Goal: Task Accomplishment & Management: Complete application form

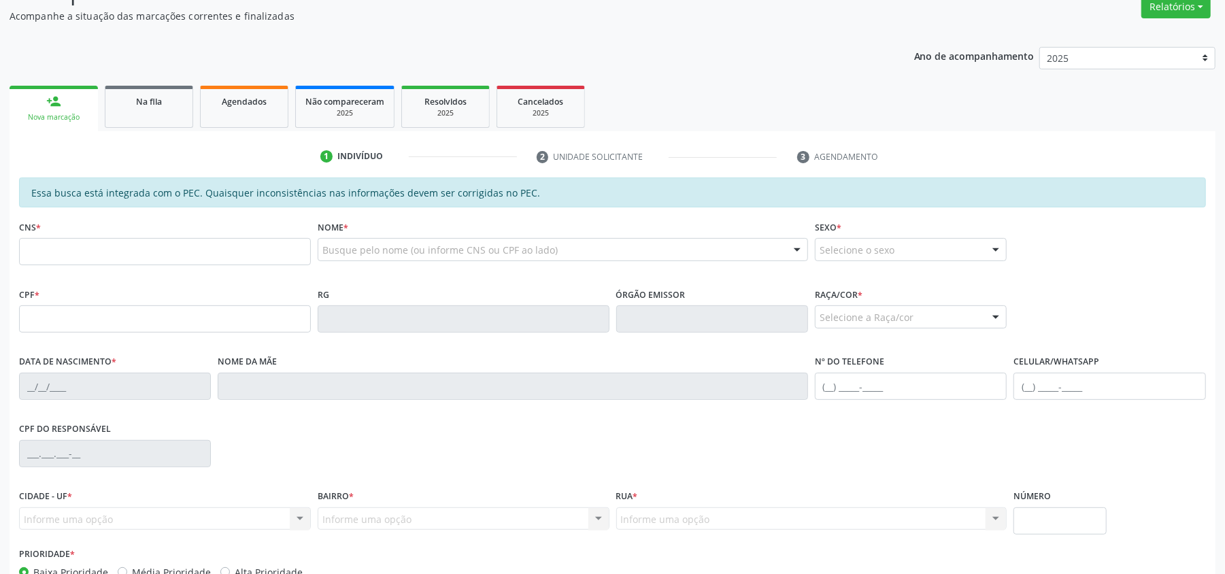
scroll to position [272, 0]
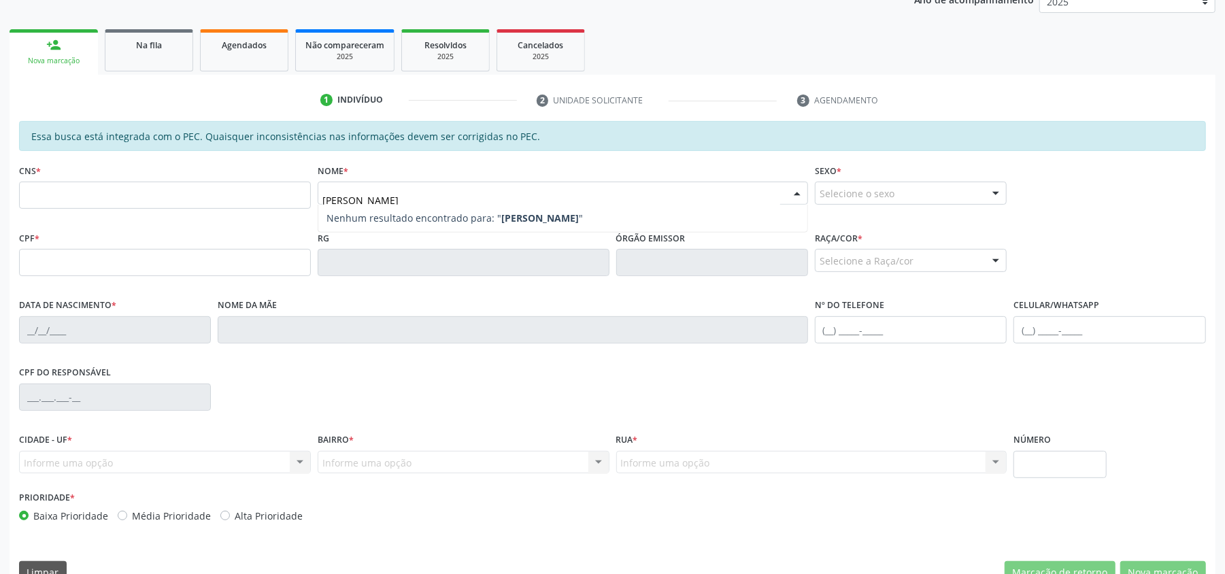
type input "[PERSON_NAME]"
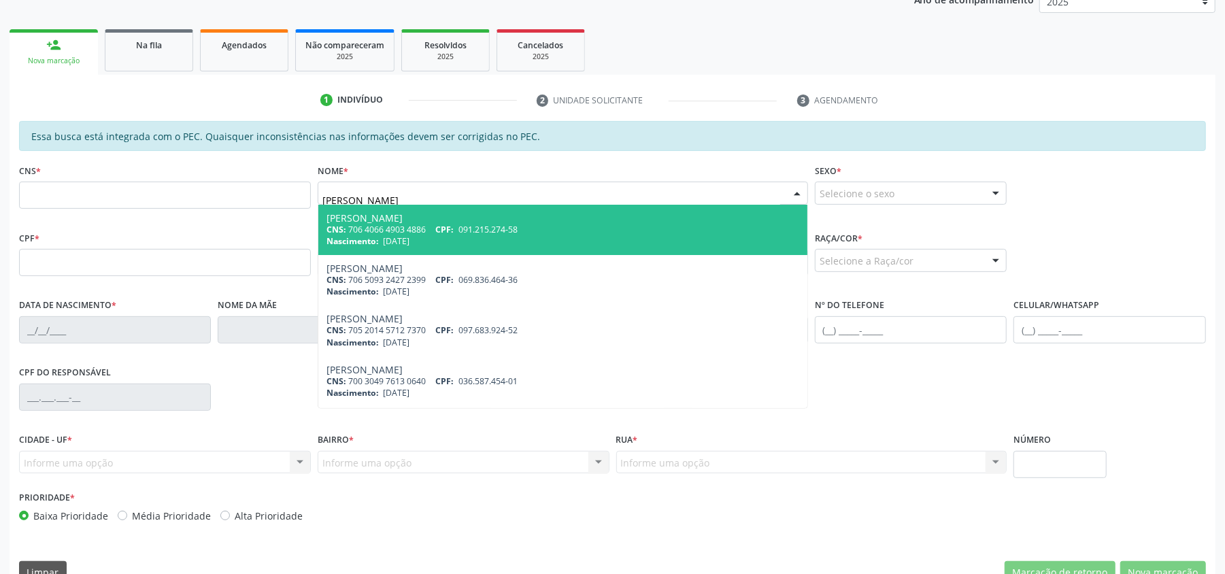
click at [384, 229] on div "CNS: 706 4066 4903 4886 CPF: 091.215.274-58" at bounding box center [562, 230] width 473 height 12
type input "706 4066 4903 4886"
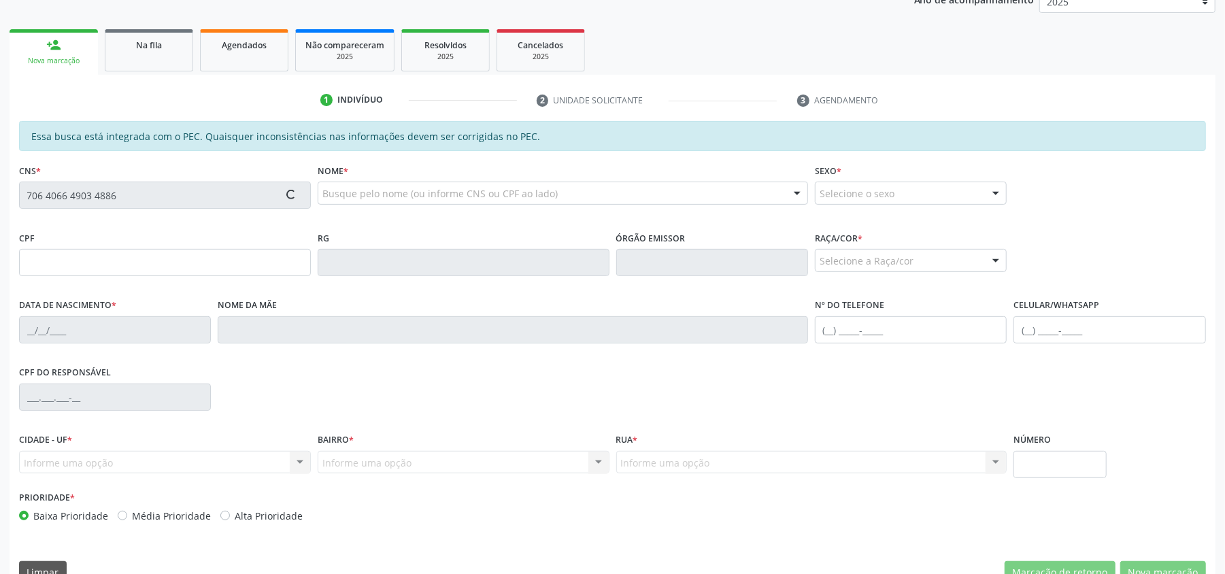
type input "091.215.274-58"
type input "[DATE]"
type input "[PERSON_NAME]"
type input "[PHONE_NUMBER]"
type input "44"
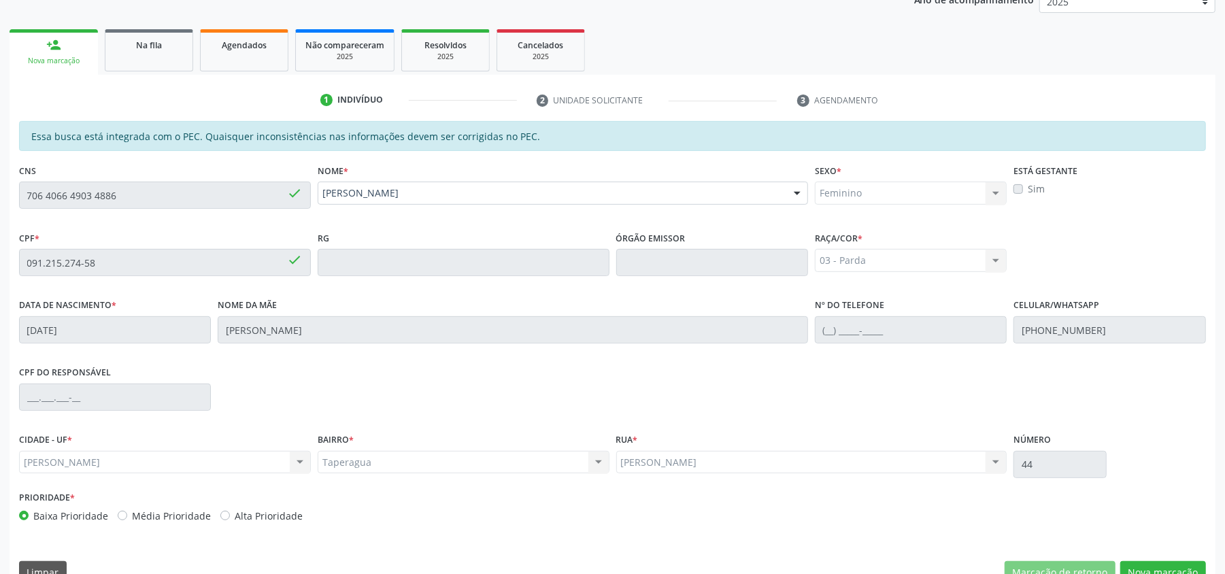
scroll to position [303, 0]
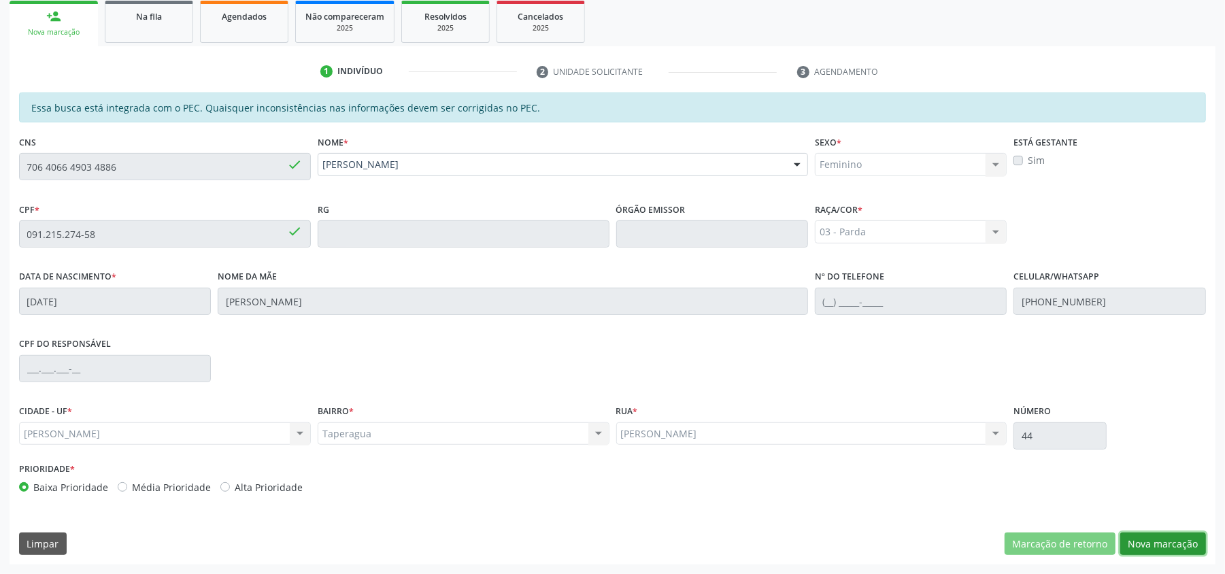
click at [1170, 548] on button "Nova marcação" at bounding box center [1163, 544] width 86 height 23
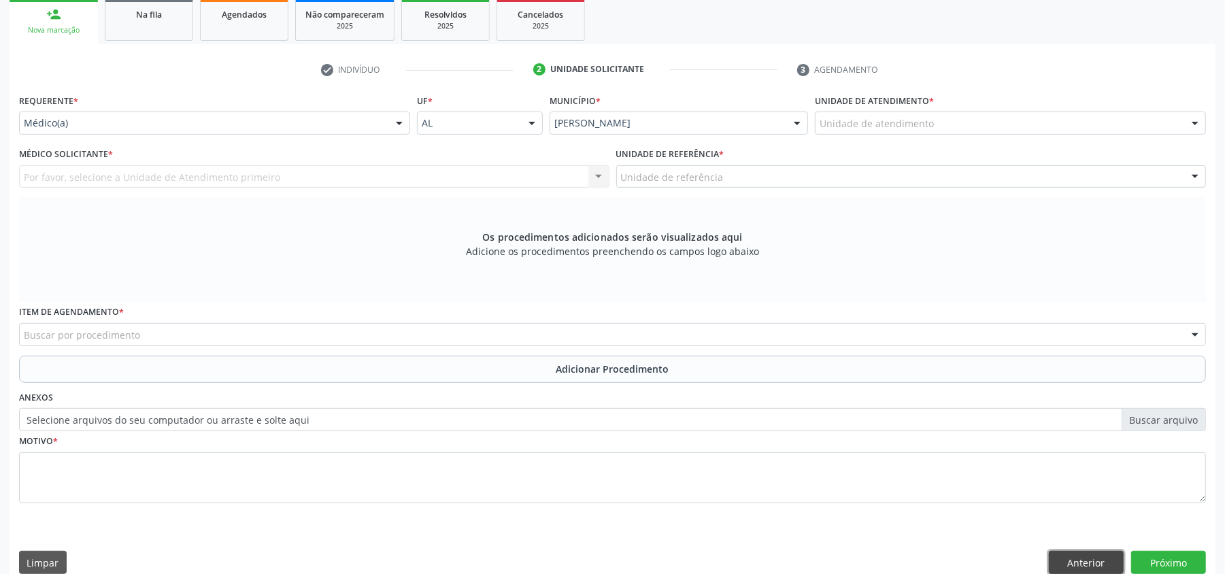
click at [1075, 560] on button "Anterior" at bounding box center [1086, 562] width 75 height 23
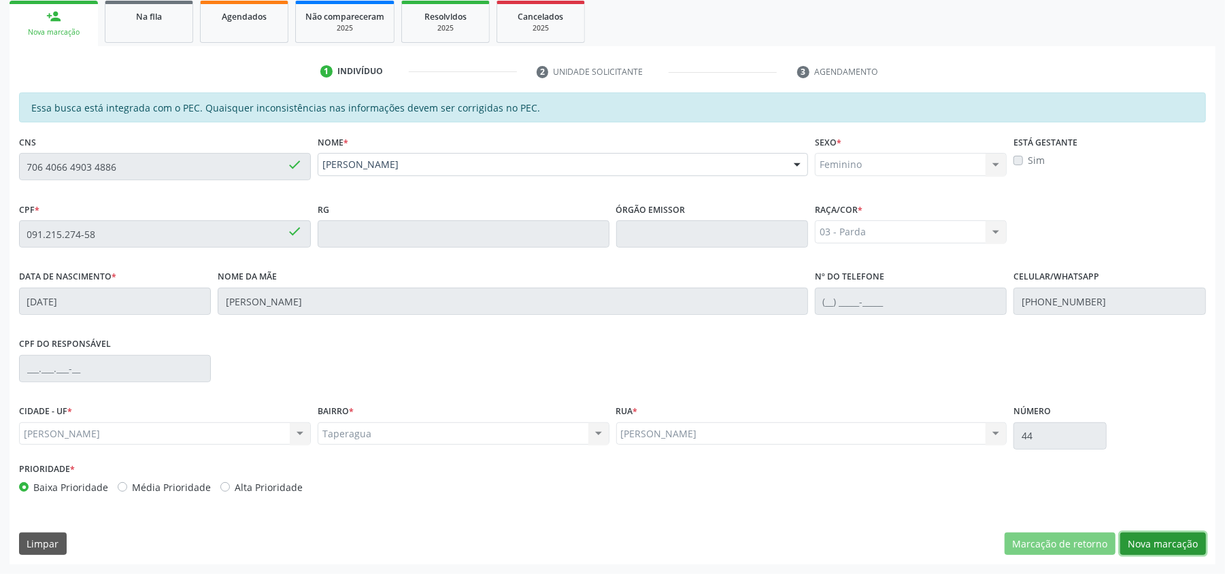
click at [1168, 534] on button "Nova marcação" at bounding box center [1163, 544] width 86 height 23
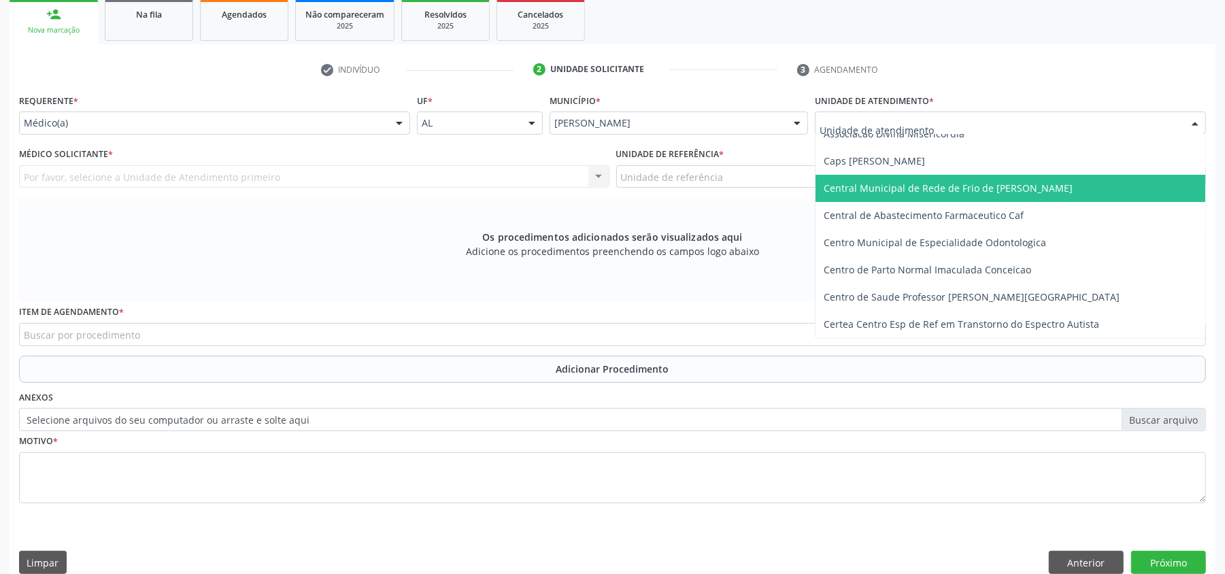
scroll to position [181, 0]
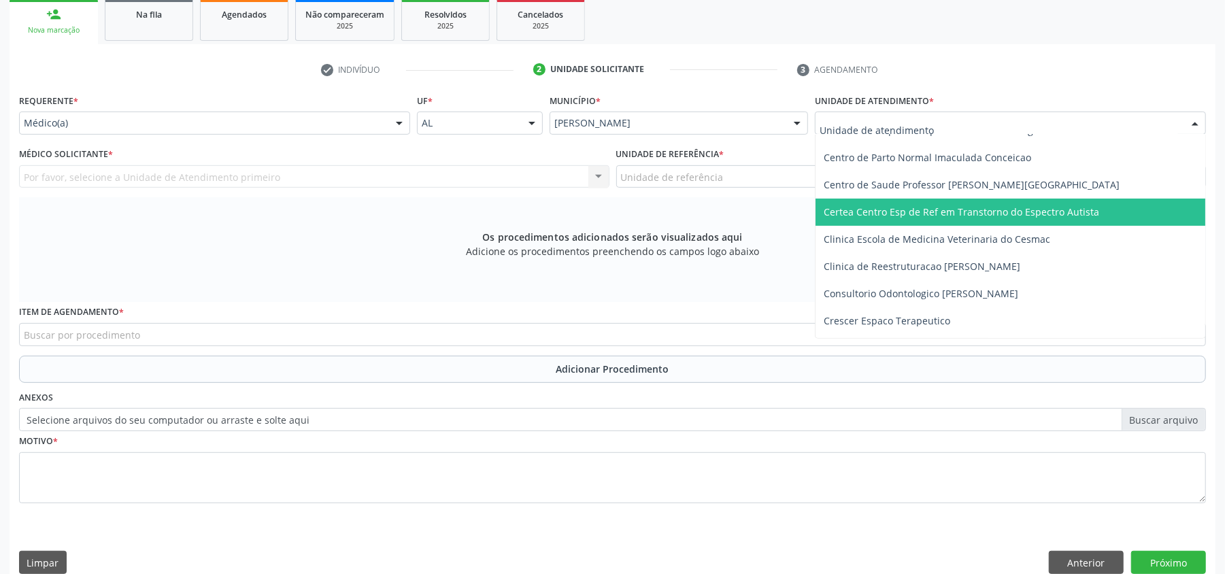
click at [864, 218] on span "Certea Centro Esp de Ref em Transtorno do Espectro Autista" at bounding box center [961, 211] width 275 height 13
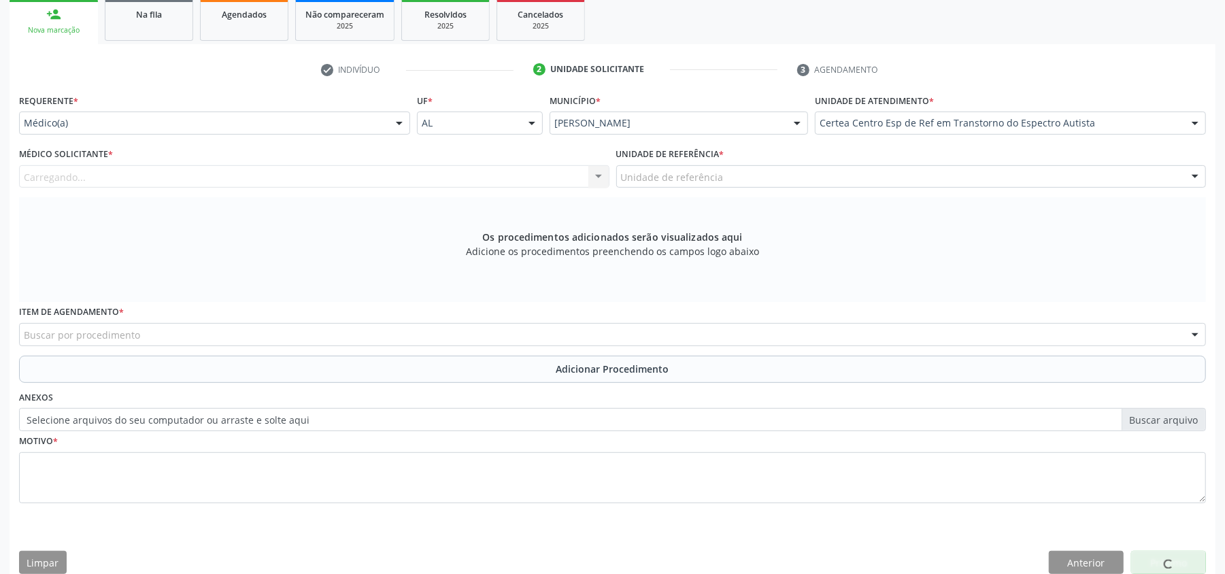
click at [441, 162] on div "Médico Solicitante * [GEOGRAPHIC_DATA]... Nenhum resultado encontrado para: " "…" at bounding box center [314, 166] width 590 height 44
click at [434, 170] on div "Carregando... Nenhum resultado encontrado para: " " Não há nenhuma opção para s…" at bounding box center [314, 176] width 590 height 23
click at [452, 174] on div "Médico solicitante" at bounding box center [314, 176] width 590 height 23
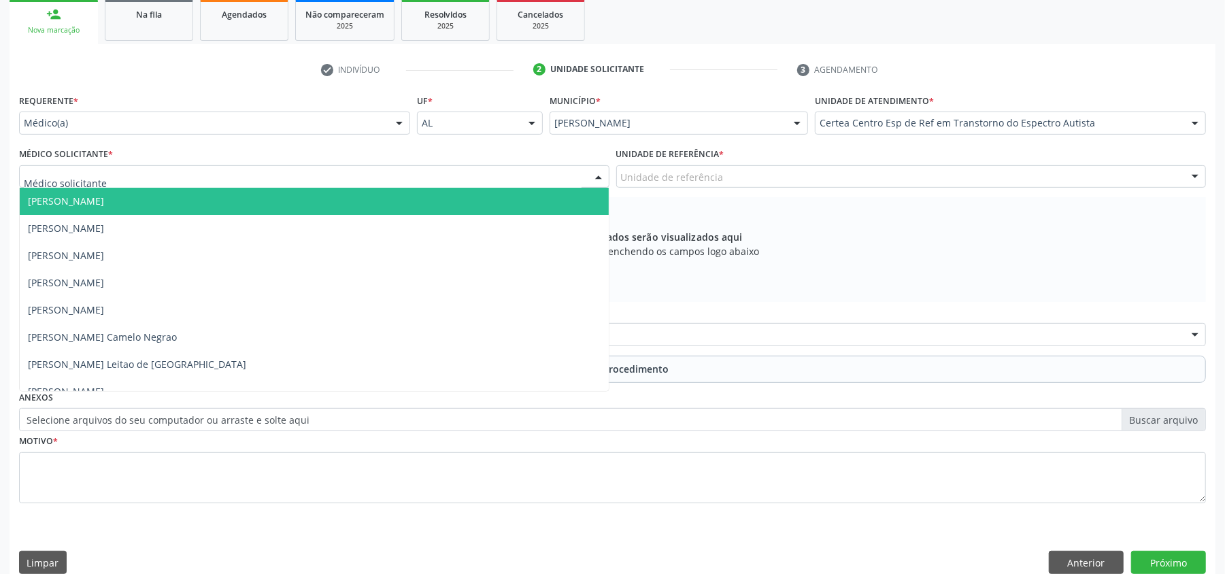
drag, startPoint x: 335, startPoint y: 194, endPoint x: 362, endPoint y: 193, distance: 27.2
click at [335, 193] on span "[PERSON_NAME]" at bounding box center [314, 201] width 589 height 27
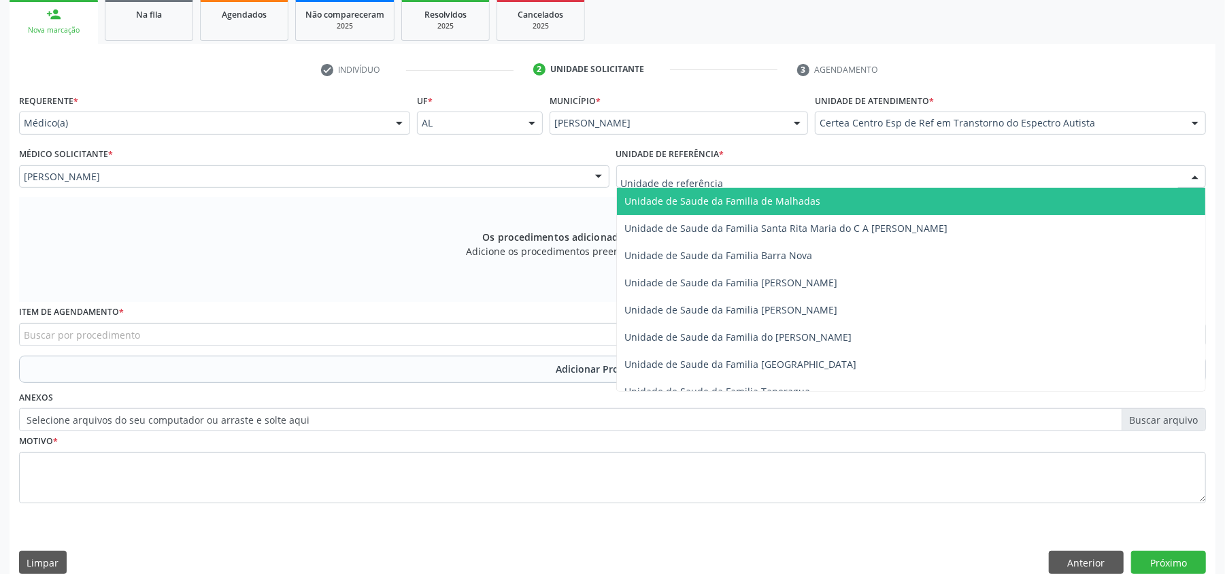
click at [649, 208] on span "Unidade de Saude da Familia de Malhadas" at bounding box center [911, 201] width 589 height 27
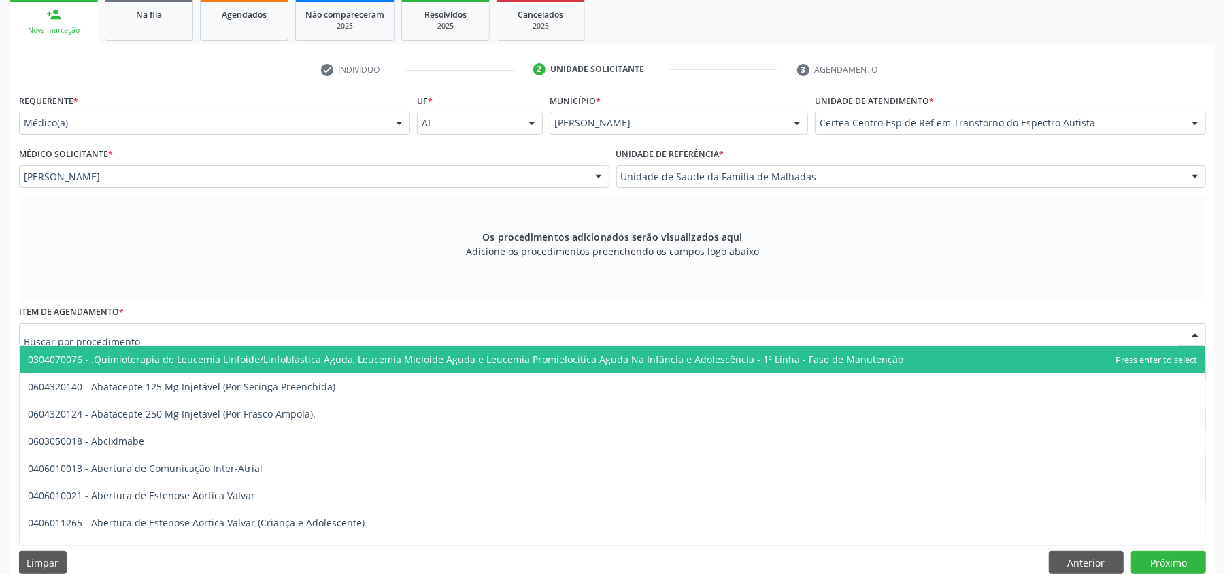
click at [200, 335] on div at bounding box center [612, 334] width 1187 height 23
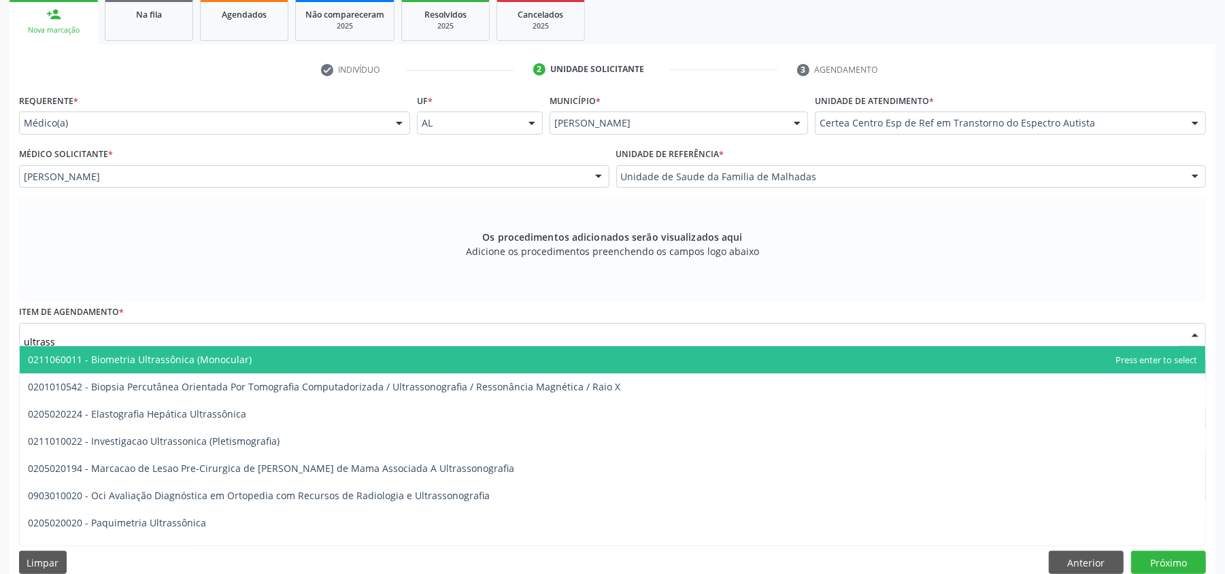
type input "ultrasso"
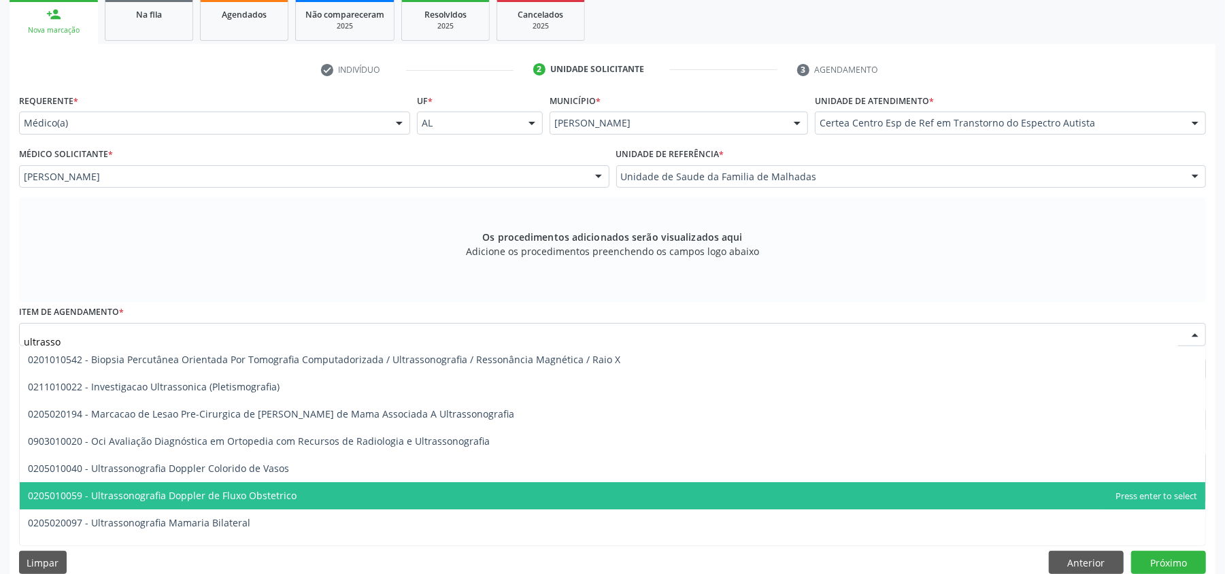
click at [150, 496] on span "0205010059 - Ultrassonografia Doppler de Fluxo Obstetrico" at bounding box center [162, 495] width 269 height 13
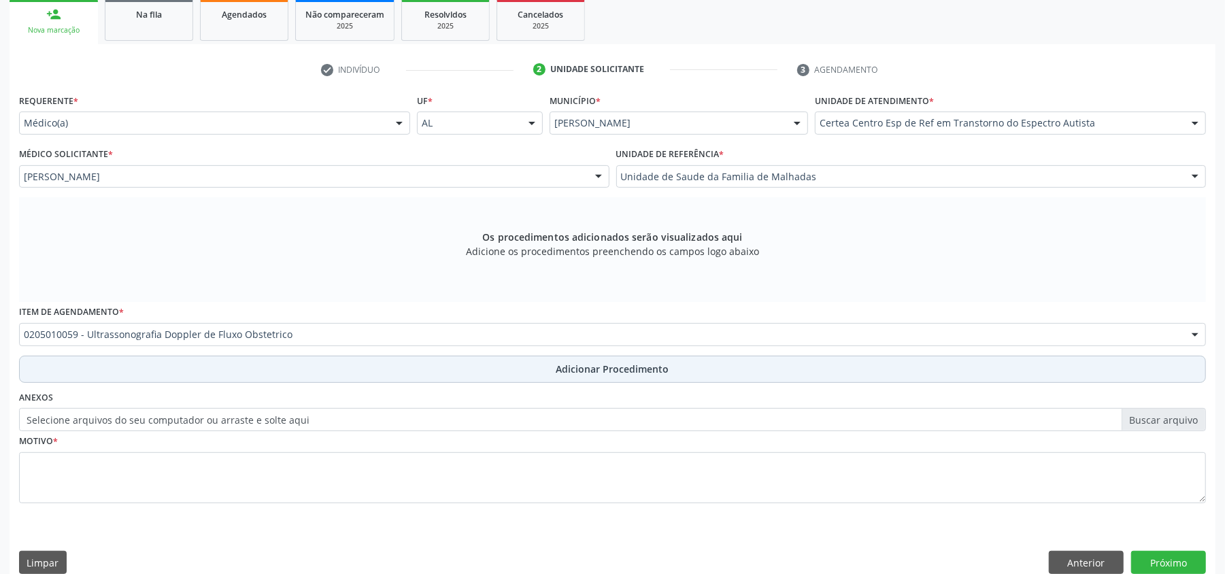
click at [411, 376] on button "Adicionar Procedimento" at bounding box center [612, 369] width 1187 height 27
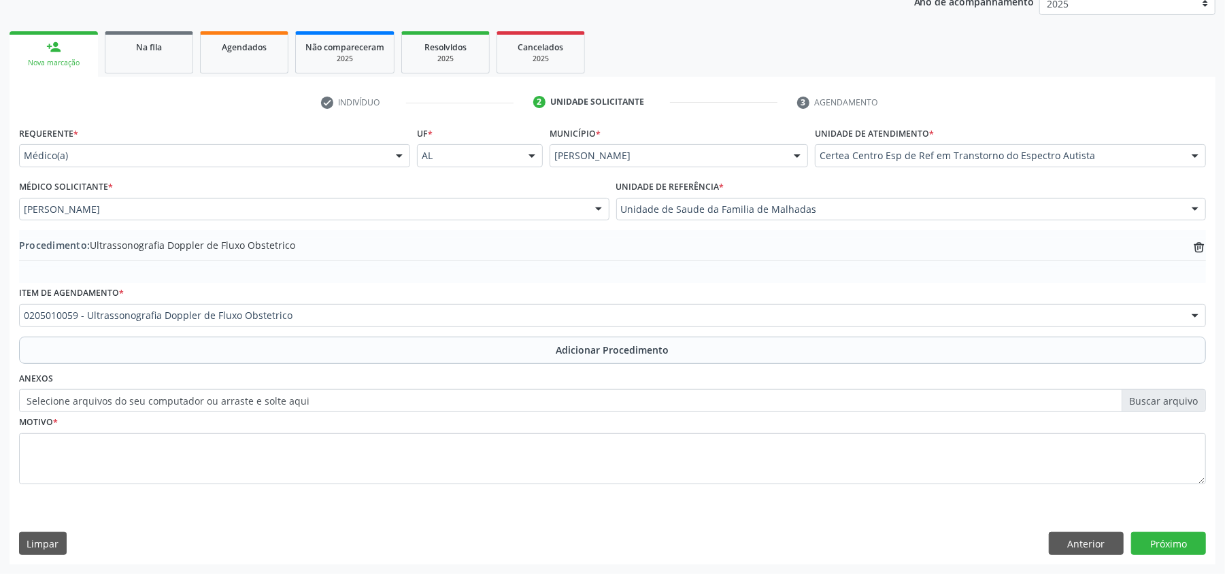
scroll to position [272, 0]
click at [1140, 400] on label "Selecione arquivos do seu computador ou arraste e solte aqui" at bounding box center [612, 400] width 1187 height 23
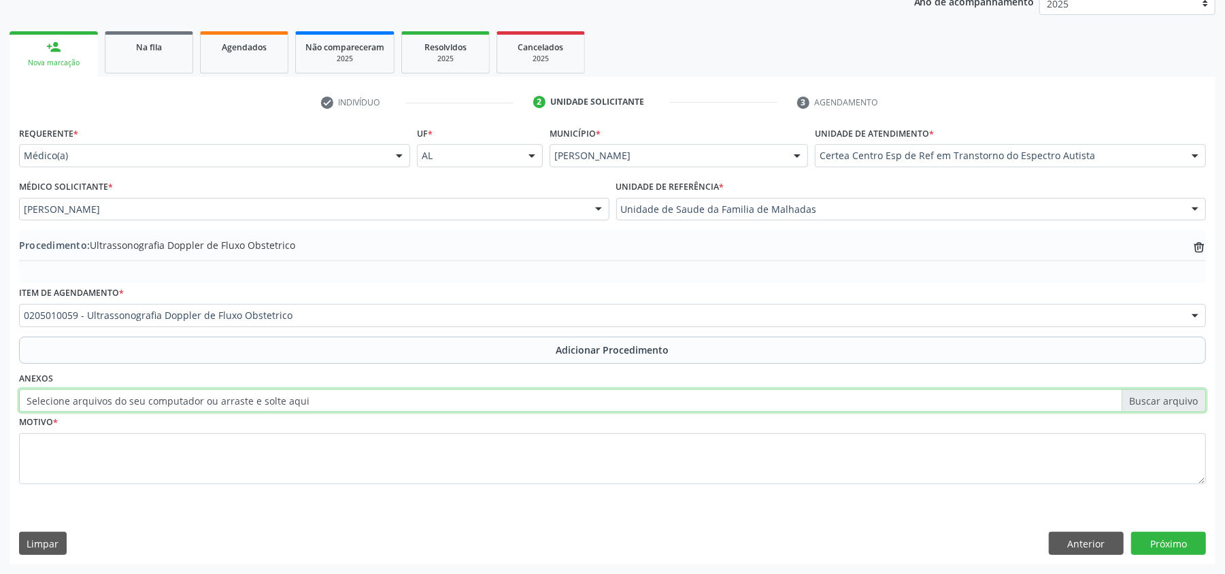
click at [1140, 400] on input "Selecione arquivos do seu computador ou arraste e solte aqui" at bounding box center [612, 400] width 1187 height 23
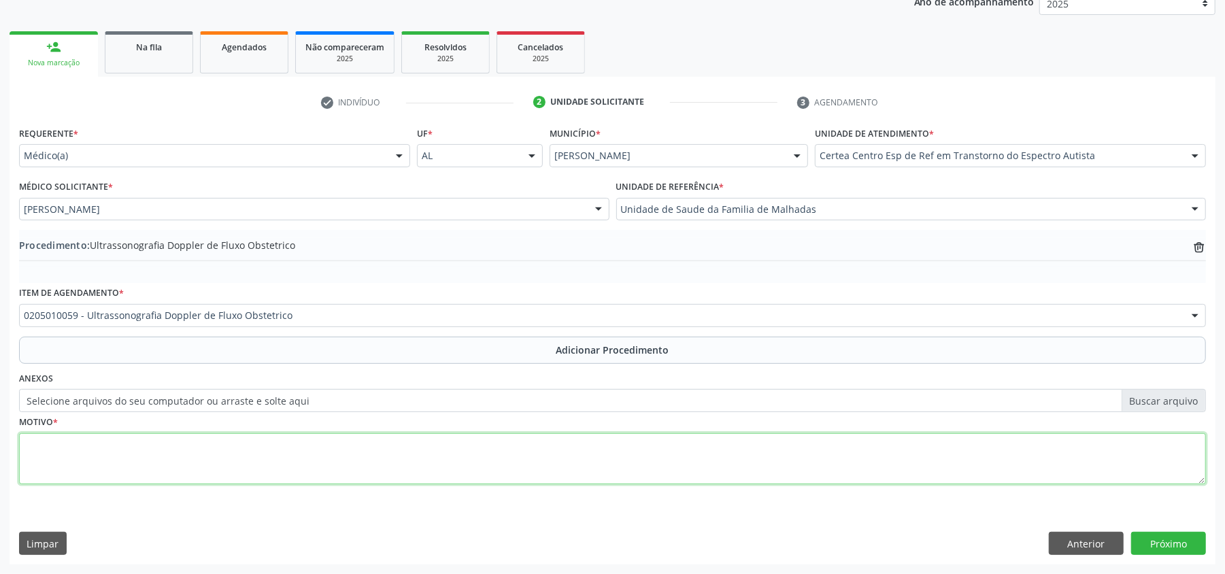
click at [343, 444] on textarea at bounding box center [612, 459] width 1187 height 52
type textarea "teste"
click at [1170, 542] on button "Próximo" at bounding box center [1168, 543] width 75 height 23
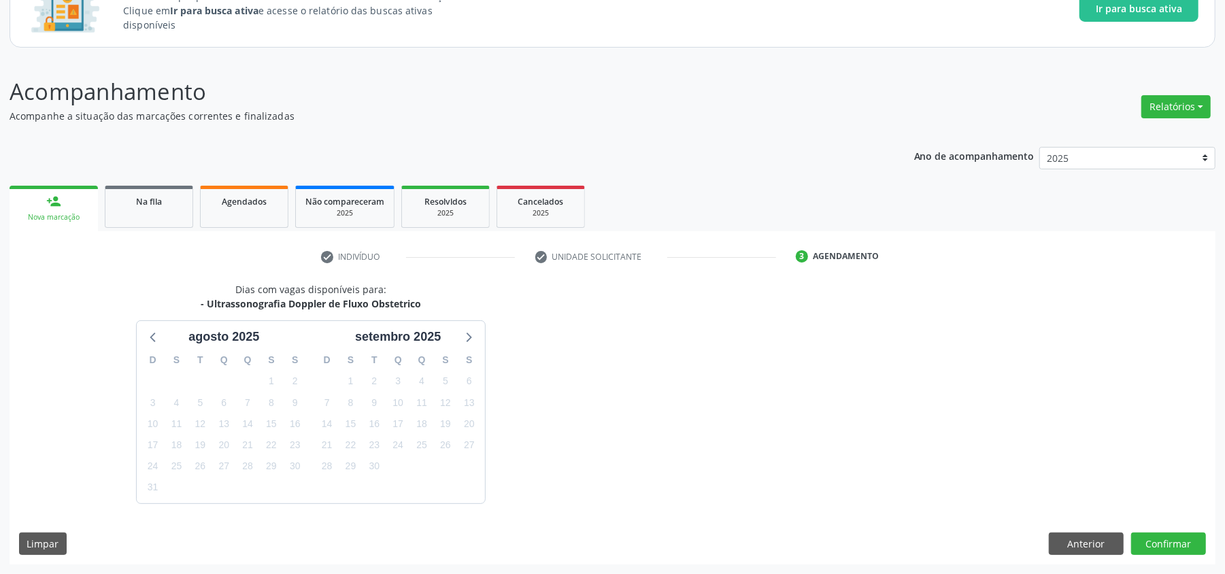
scroll to position [158, 0]
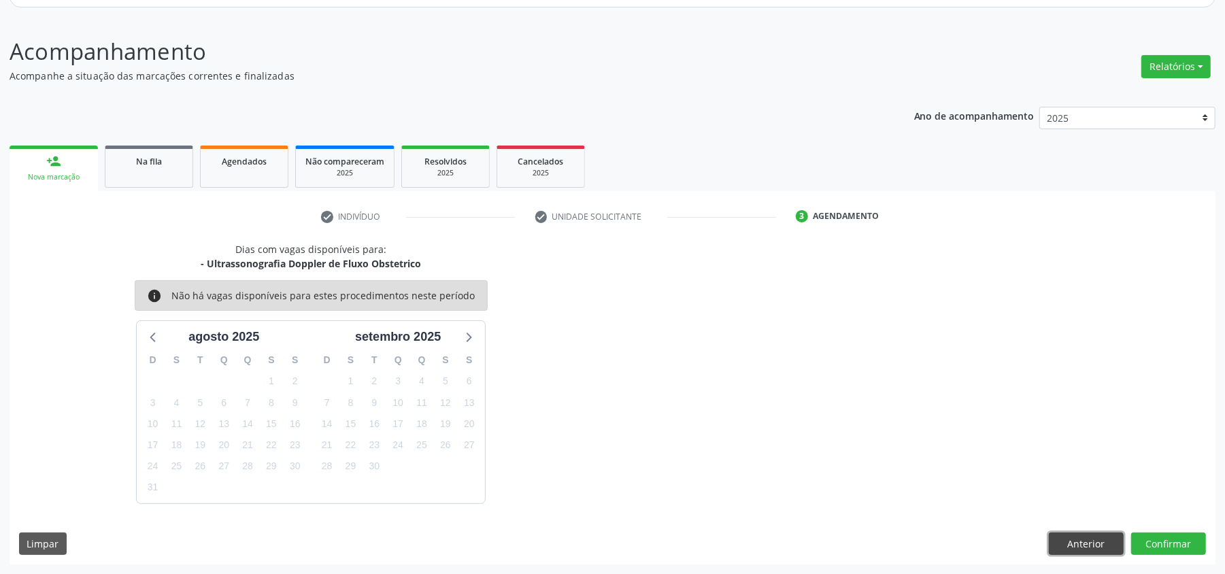
click at [1076, 547] on button "Anterior" at bounding box center [1086, 544] width 75 height 23
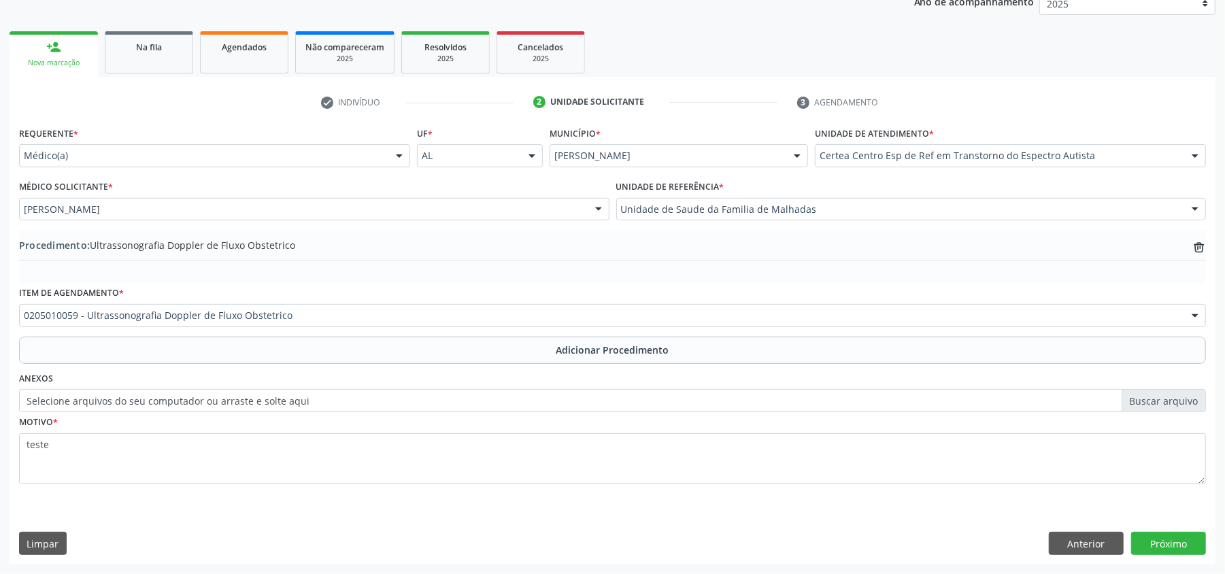
scroll to position [272, 0]
click at [1095, 543] on button "Anterior" at bounding box center [1086, 543] width 75 height 23
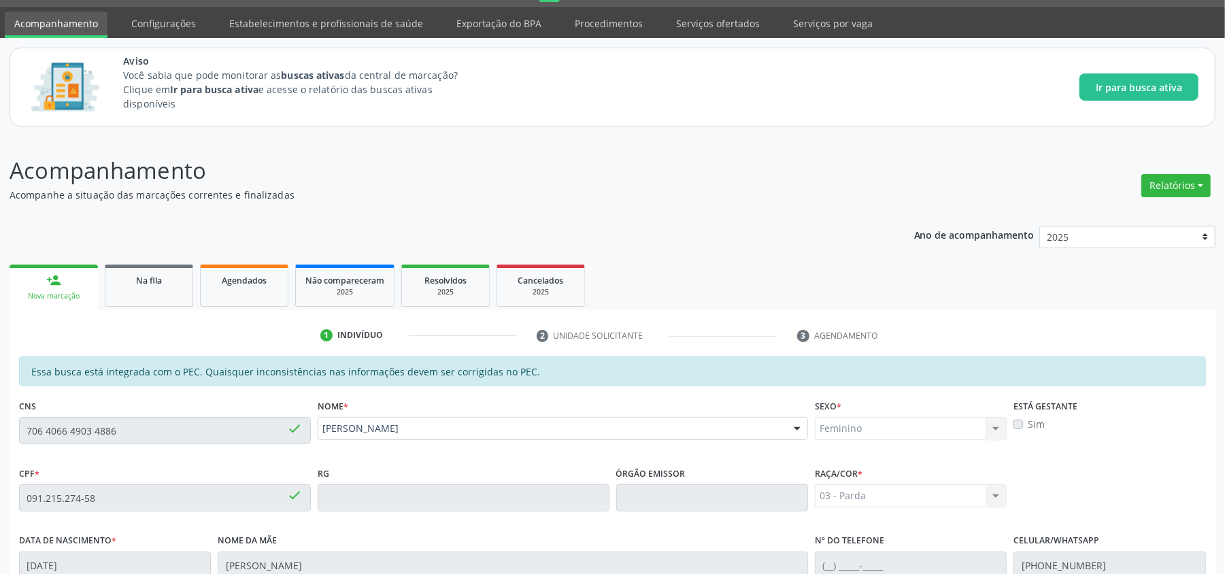
scroll to position [31, 0]
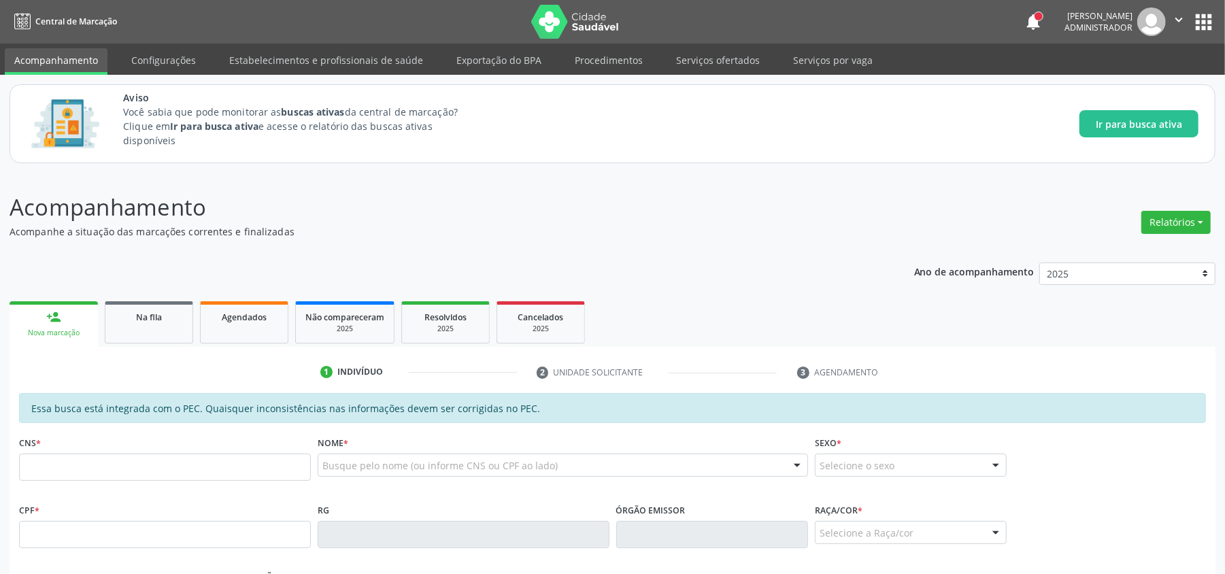
scroll to position [181, 0]
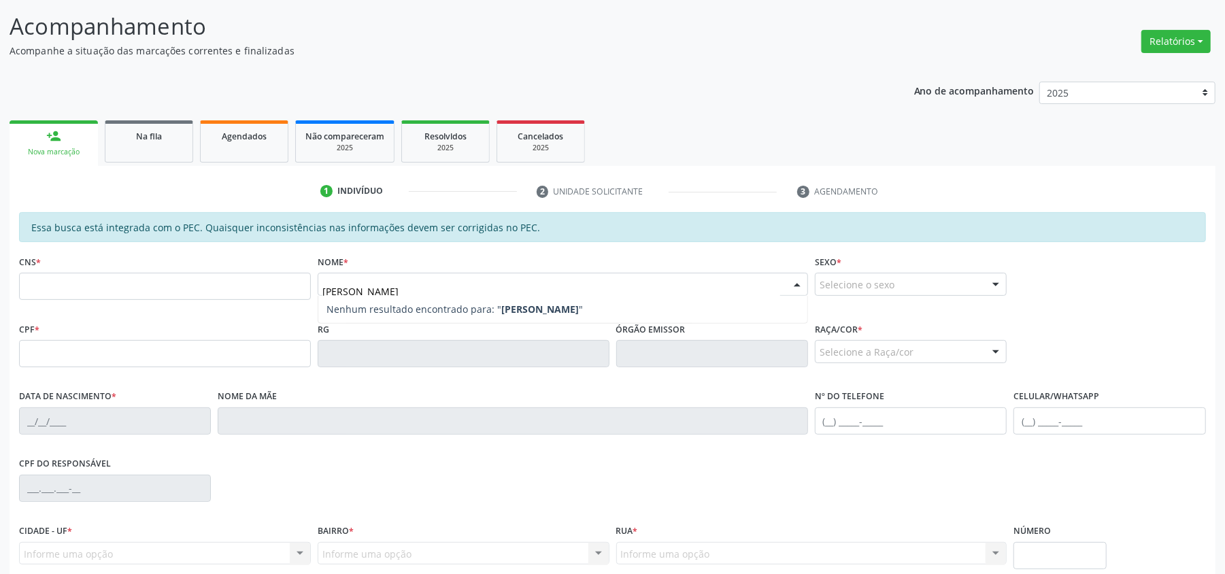
type input "[PERSON_NAME]"
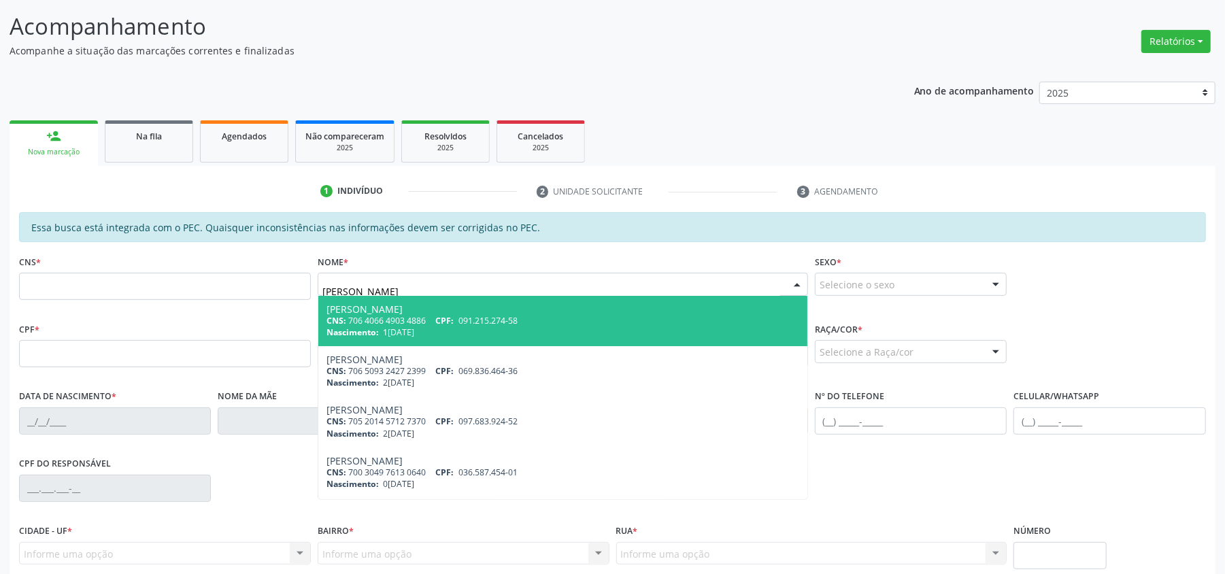
click at [371, 313] on div "[PERSON_NAME]" at bounding box center [562, 309] width 473 height 11
type input "706 4066 4903 4886"
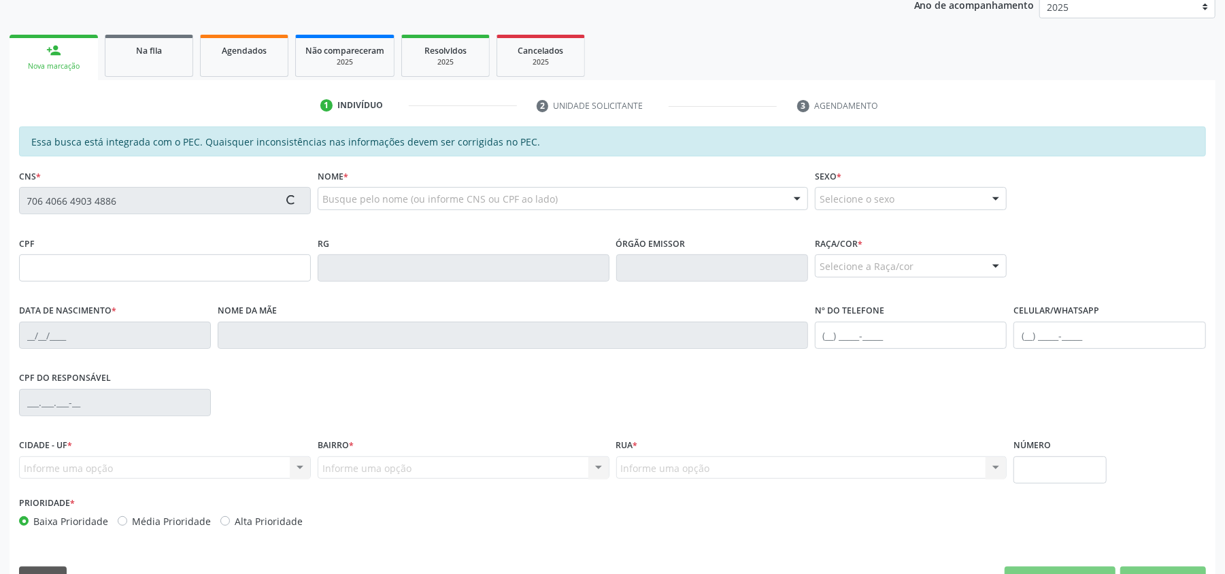
scroll to position [303, 0]
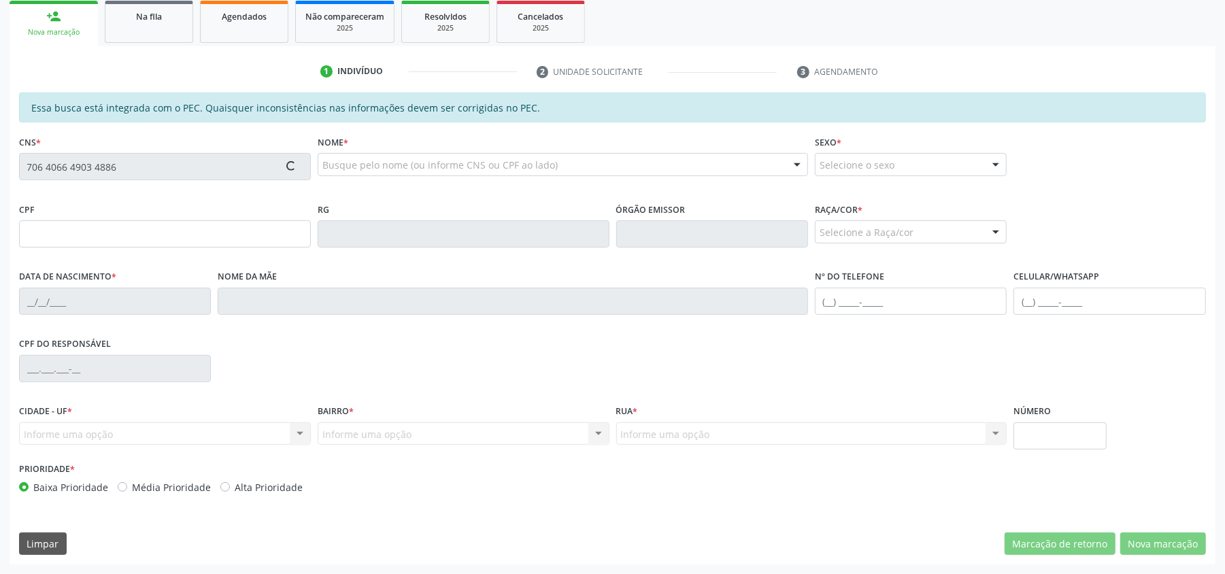
type input "[DATE]"
type input "[PERSON_NAME]"
type input "[PHONE_NUMBER]"
type input "44"
type input "091.215.274-58"
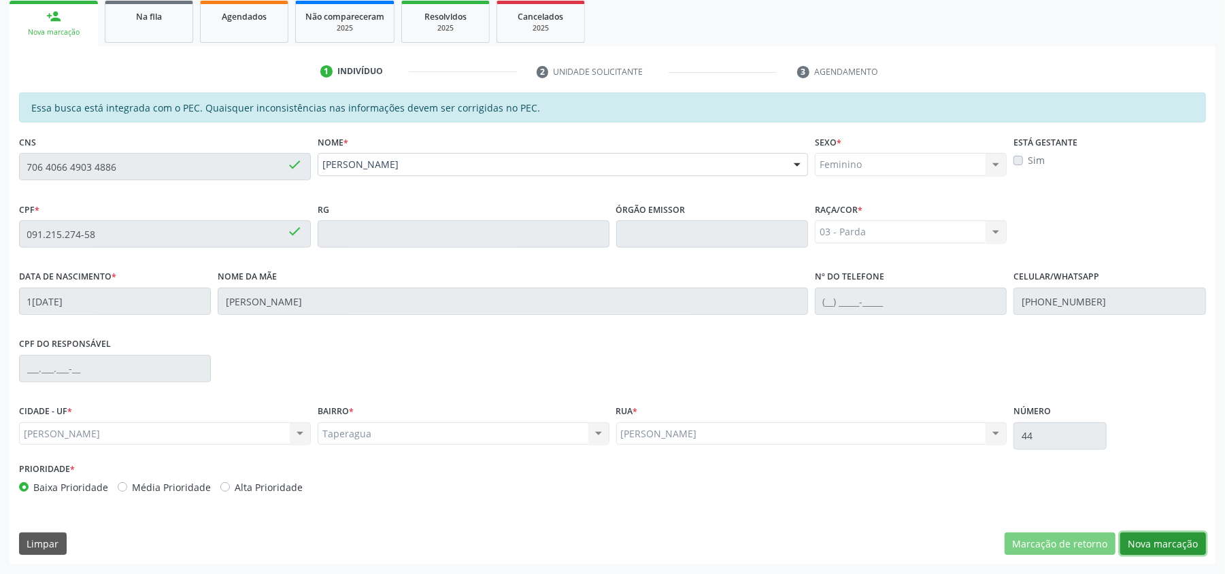
click at [1156, 539] on button "Nova marcação" at bounding box center [1163, 544] width 86 height 23
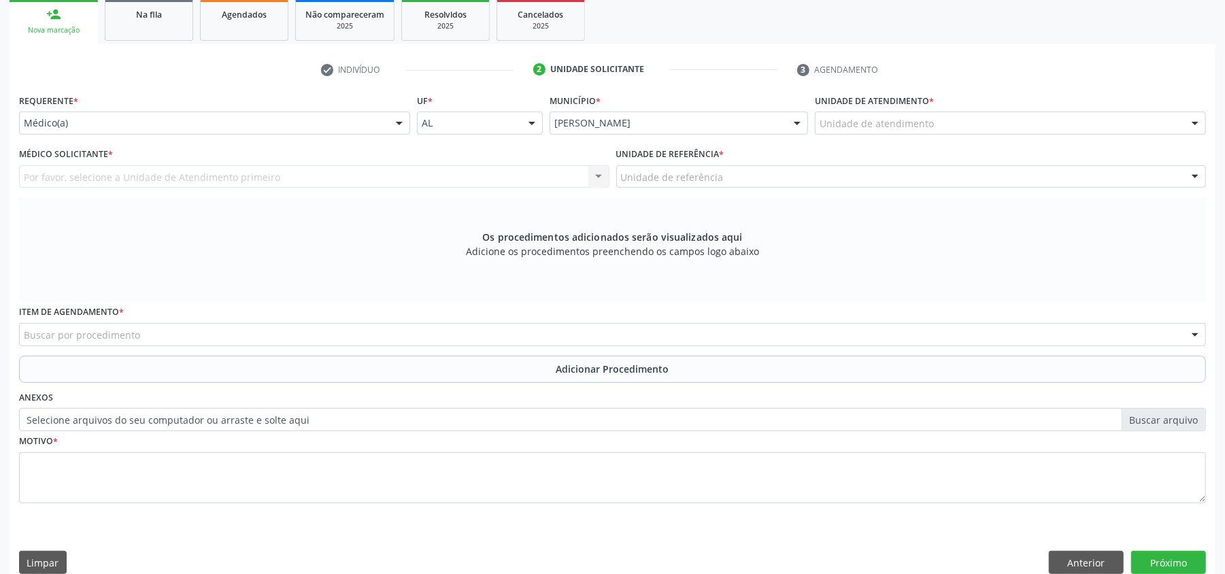
click at [137, 335] on div "Buscar por procedimento" at bounding box center [612, 334] width 1187 height 23
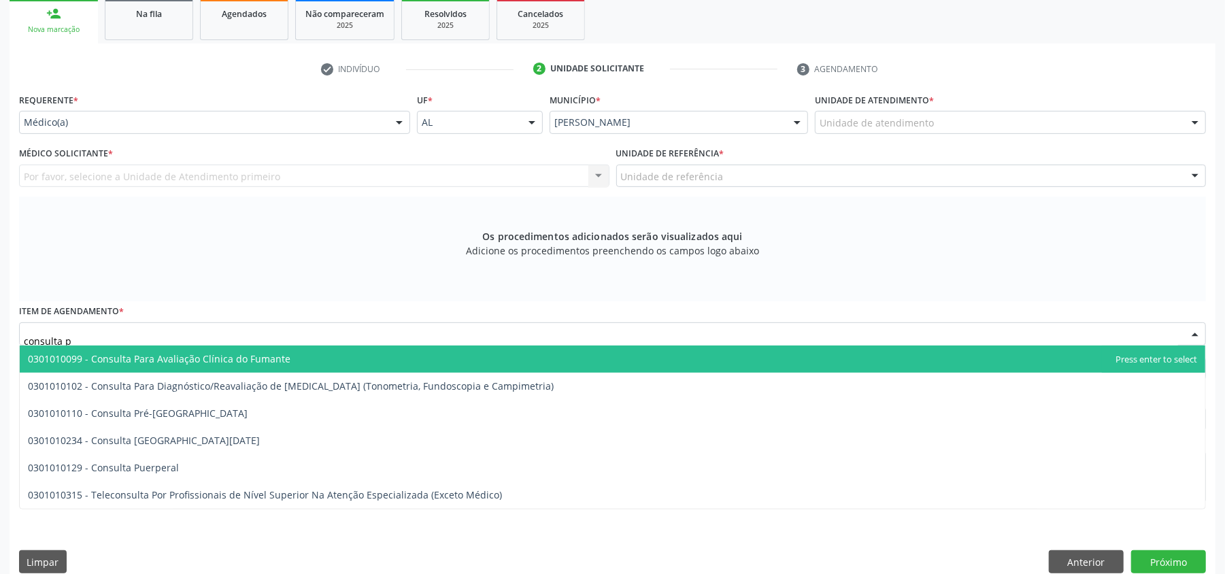
scroll to position [324, 0]
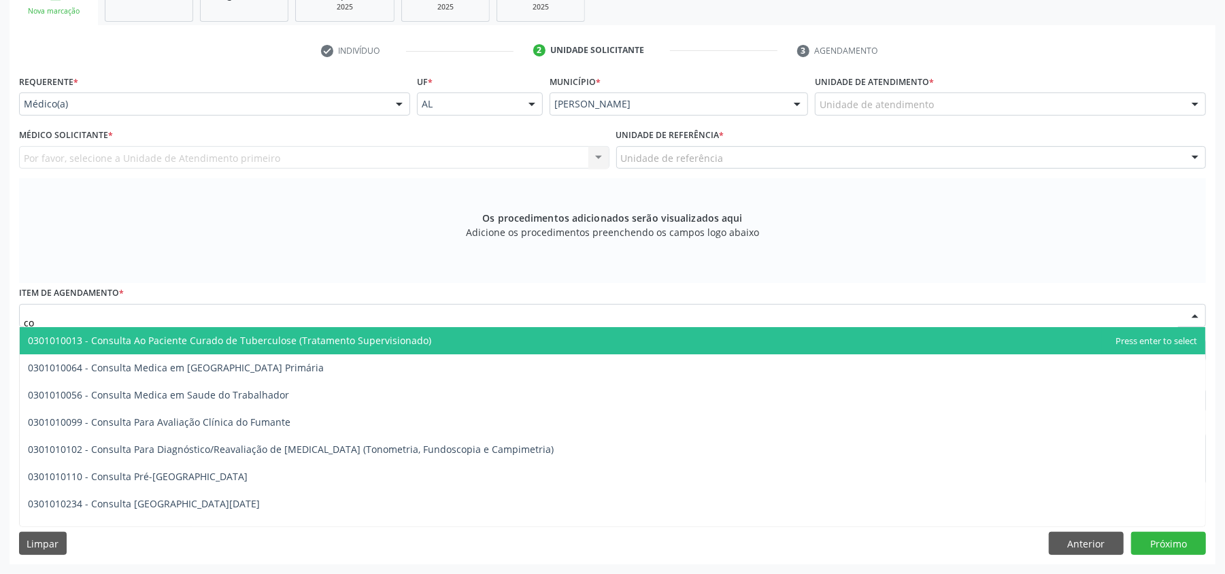
type input "c"
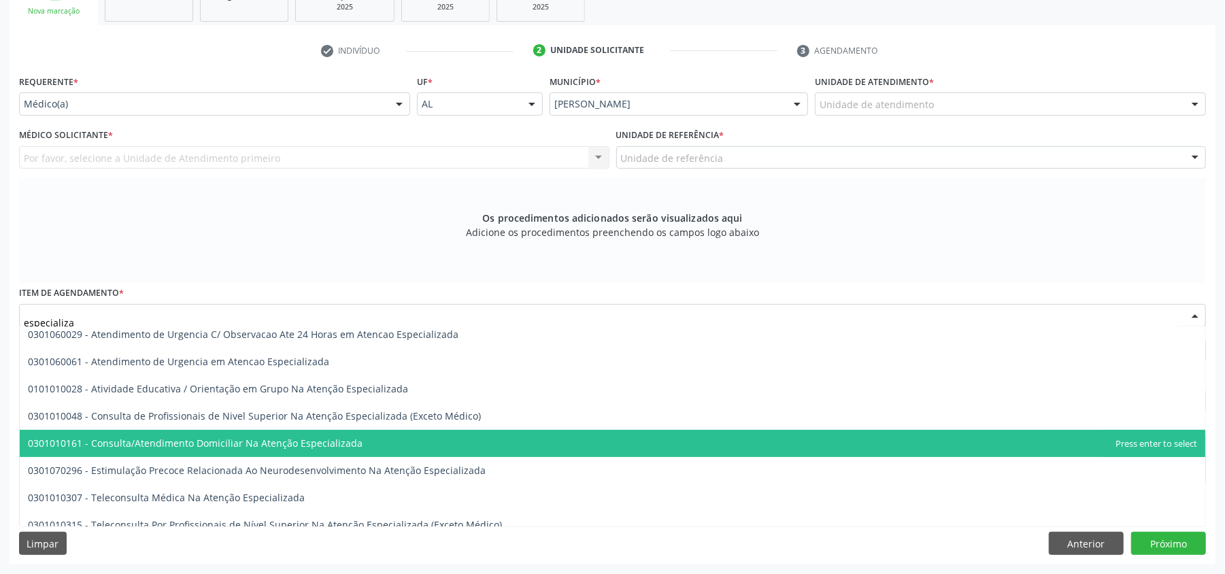
scroll to position [181, 0]
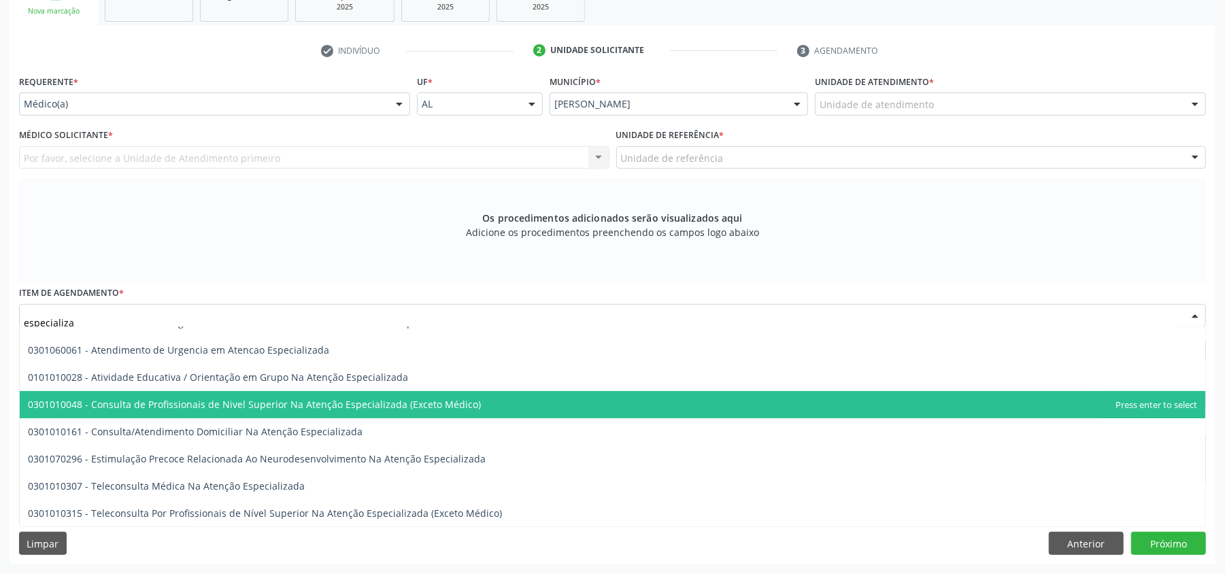
click at [131, 409] on span "0301010048 - Consulta de Profissionais de Nivel Superior Na Atenção Especializa…" at bounding box center [254, 404] width 453 height 13
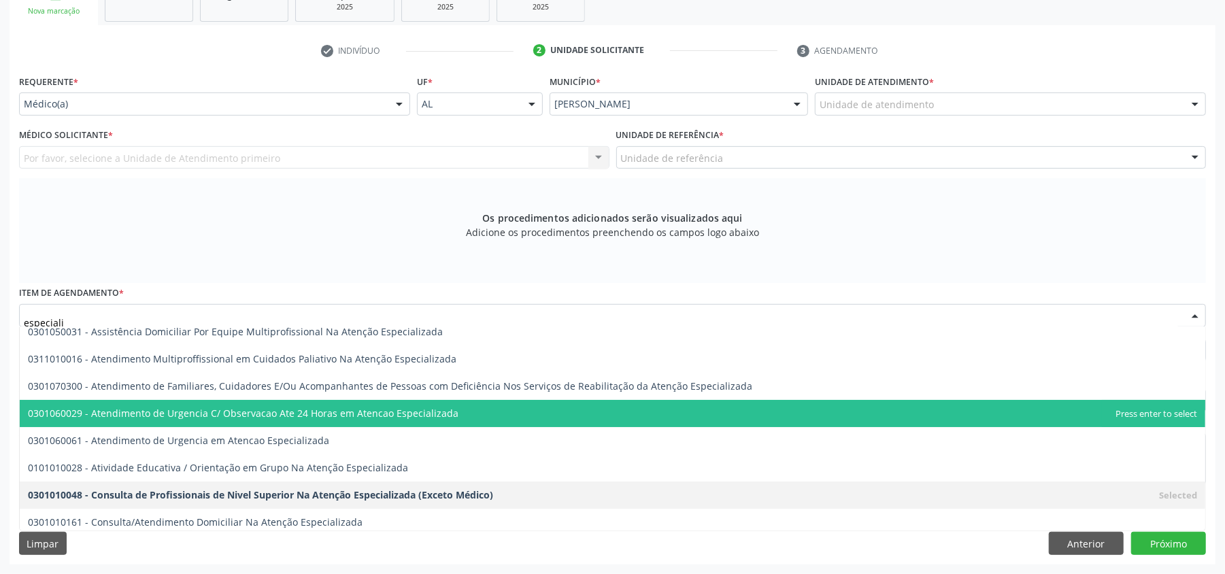
scroll to position [178, 0]
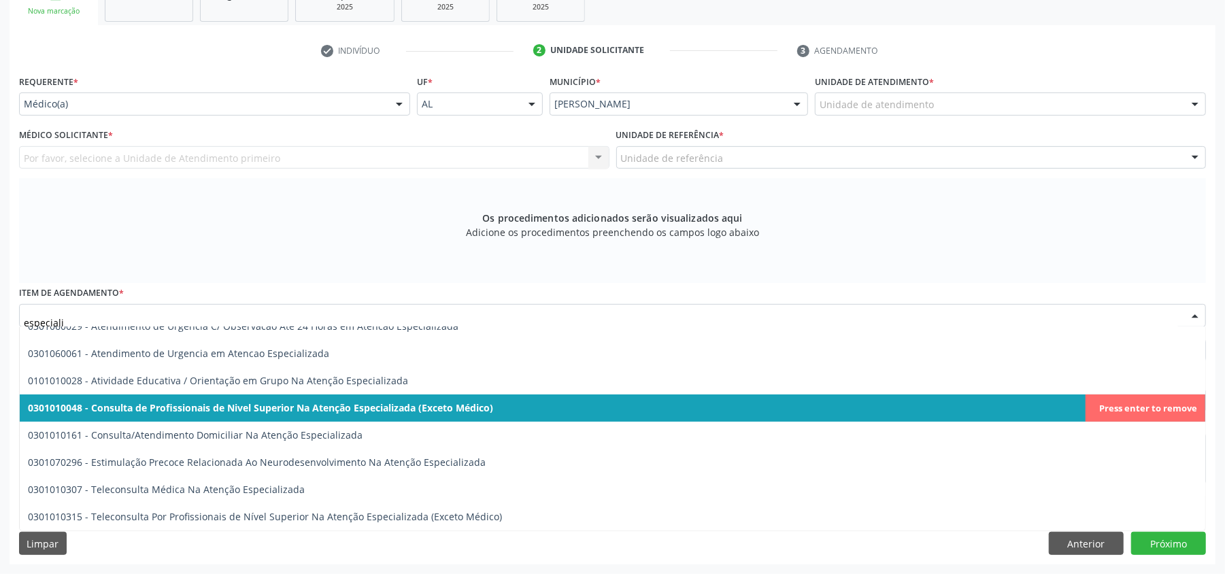
click at [173, 409] on span "0301010048 - Consulta de Profissionais de Nivel Superior Na Atenção Especializa…" at bounding box center [260, 407] width 465 height 13
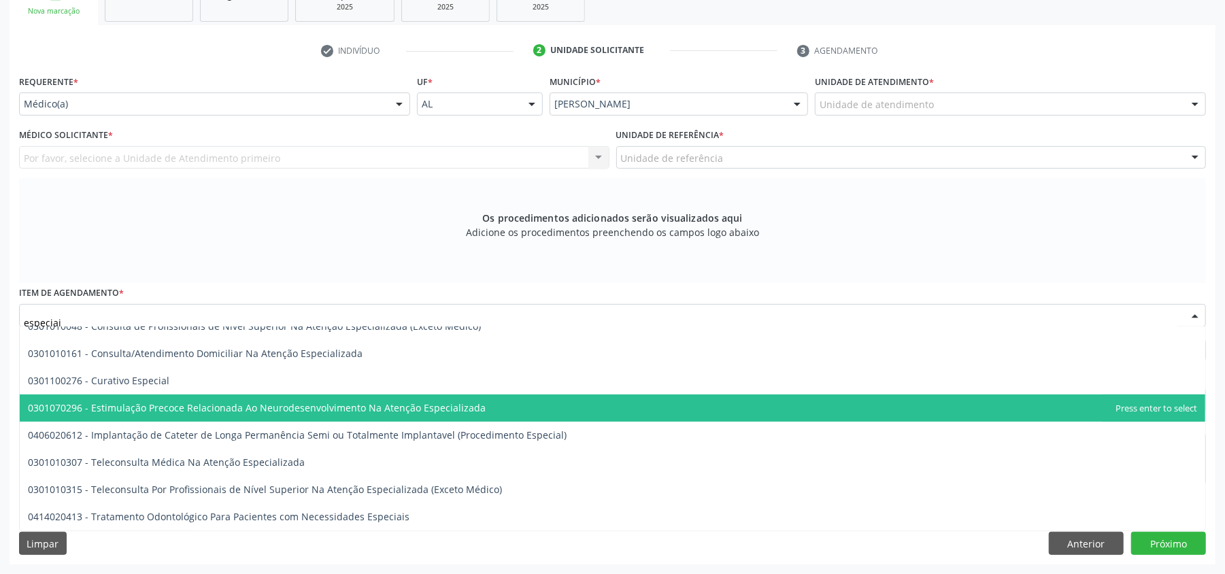
scroll to position [0, 0]
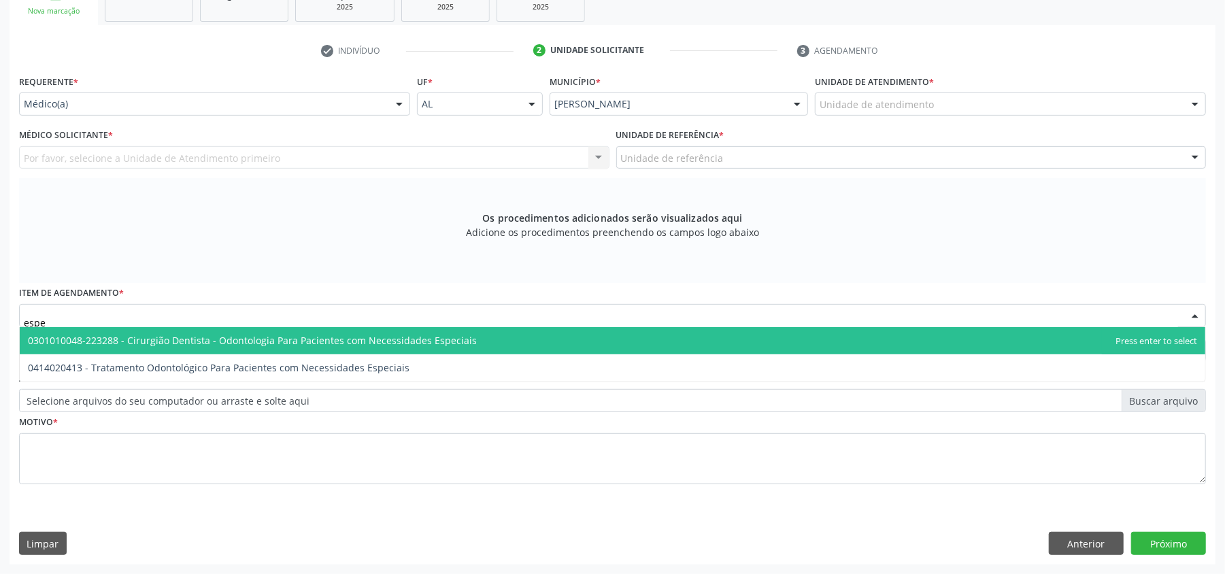
type input "esp"
